Goal: Information Seeking & Learning: Find specific fact

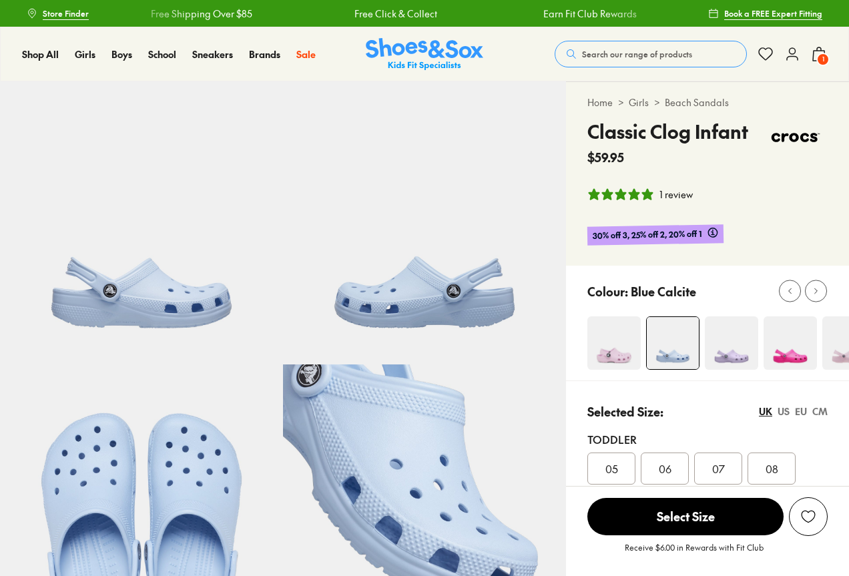
select select "*"
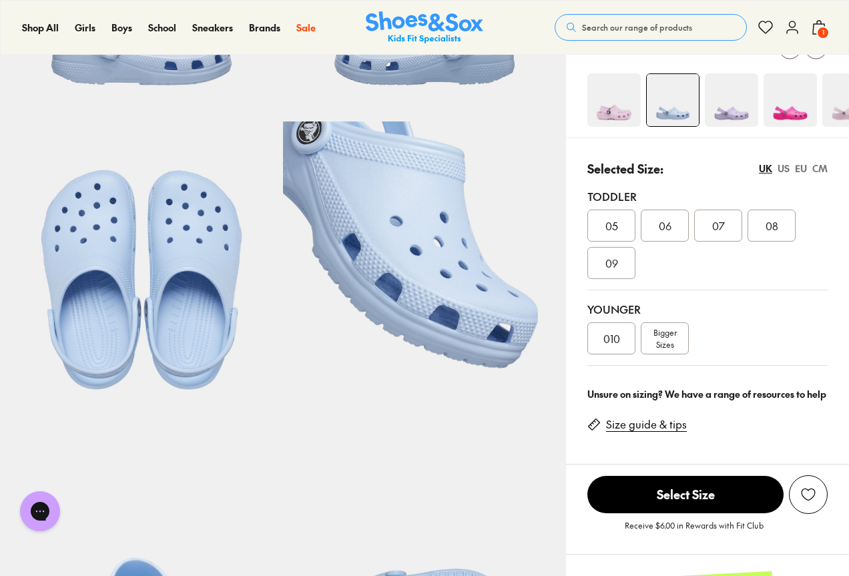
scroll to position [267, 0]
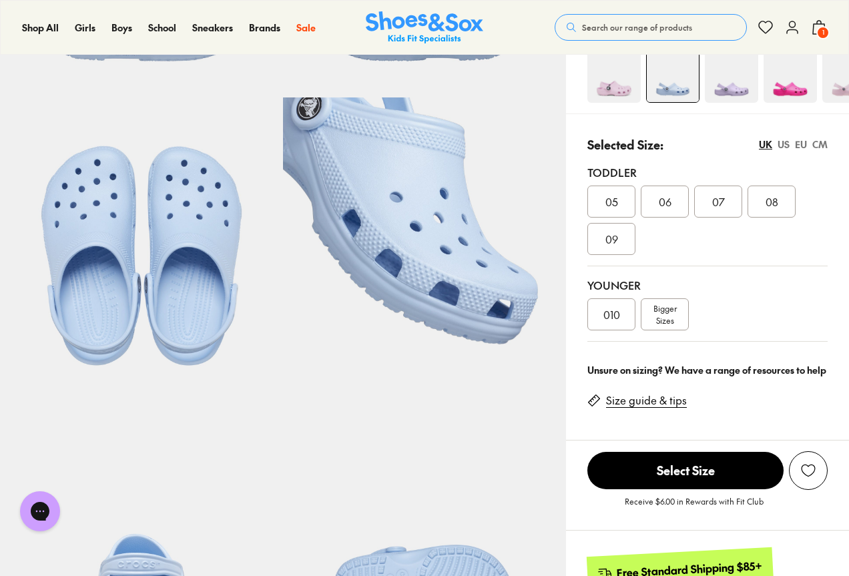
click at [618, 242] on span "09" at bounding box center [611, 239] width 13 height 16
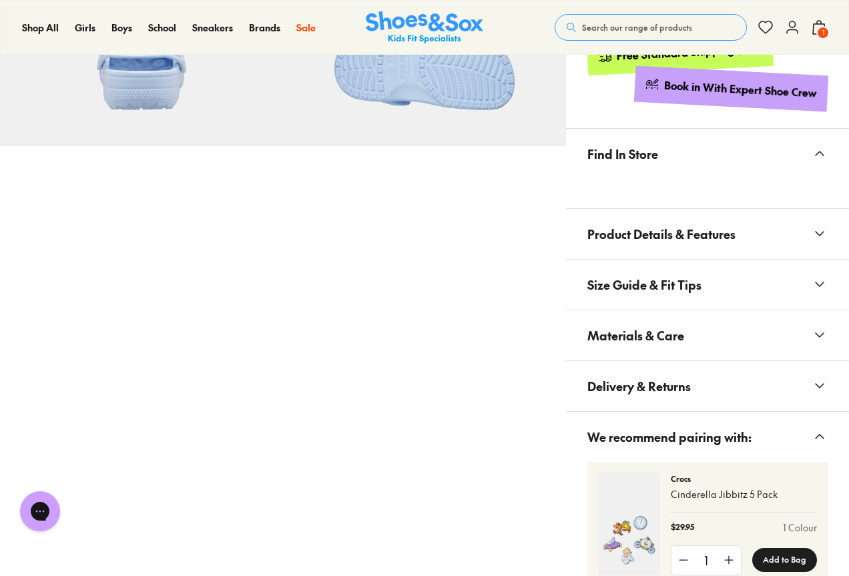
scroll to position [868, 0]
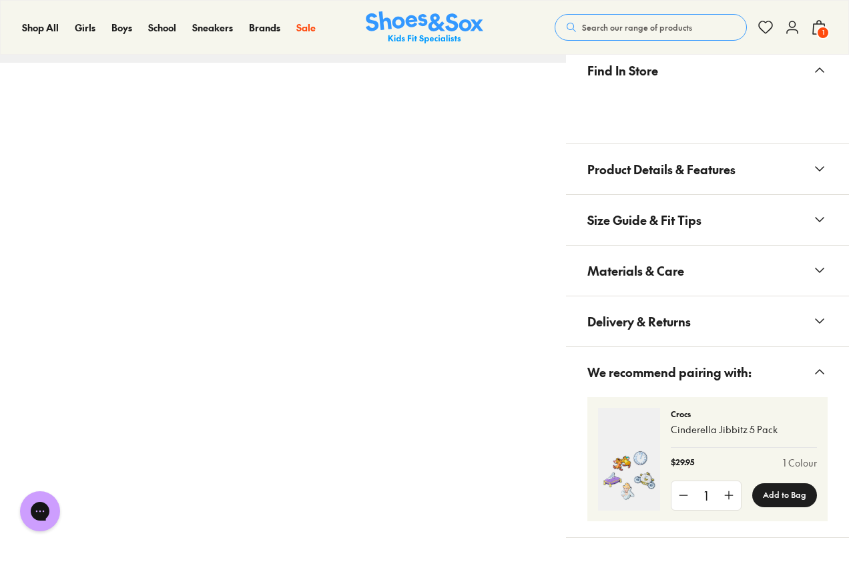
click at [677, 278] on span "Materials & Care" at bounding box center [635, 270] width 97 height 39
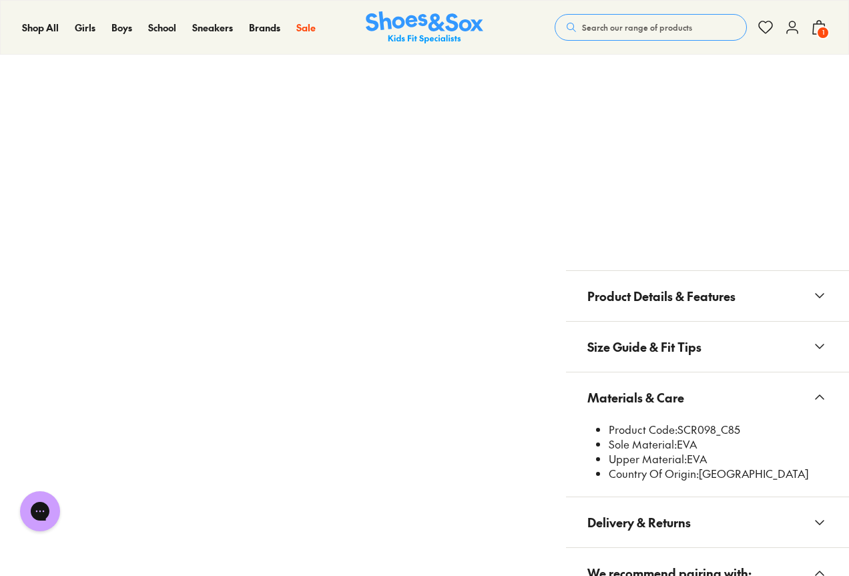
scroll to position [1001, 0]
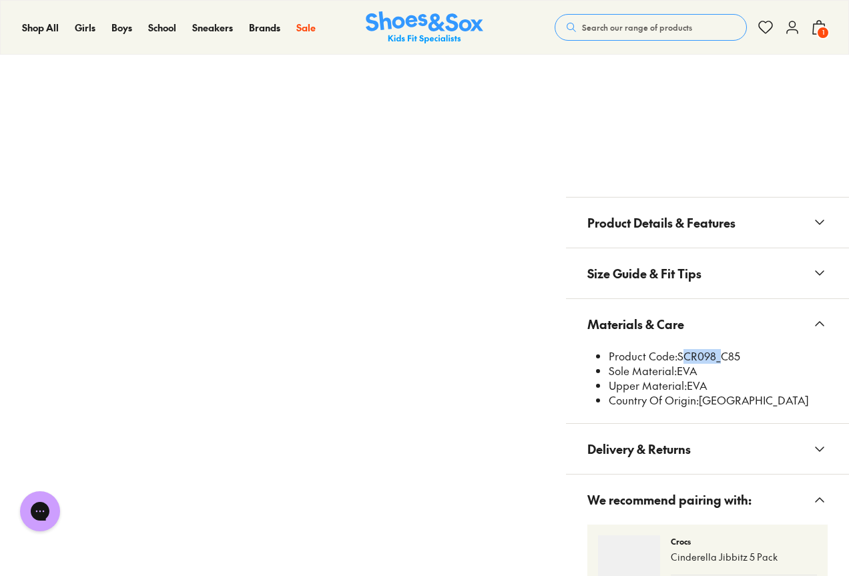
drag, startPoint x: 681, startPoint y: 357, endPoint x: 717, endPoint y: 356, distance: 36.1
click at [717, 356] on li "Product Code: SCR098_C85" at bounding box center [718, 356] width 219 height 15
copy li "SCR098"
